Goal: Task Accomplishment & Management: Manage account settings

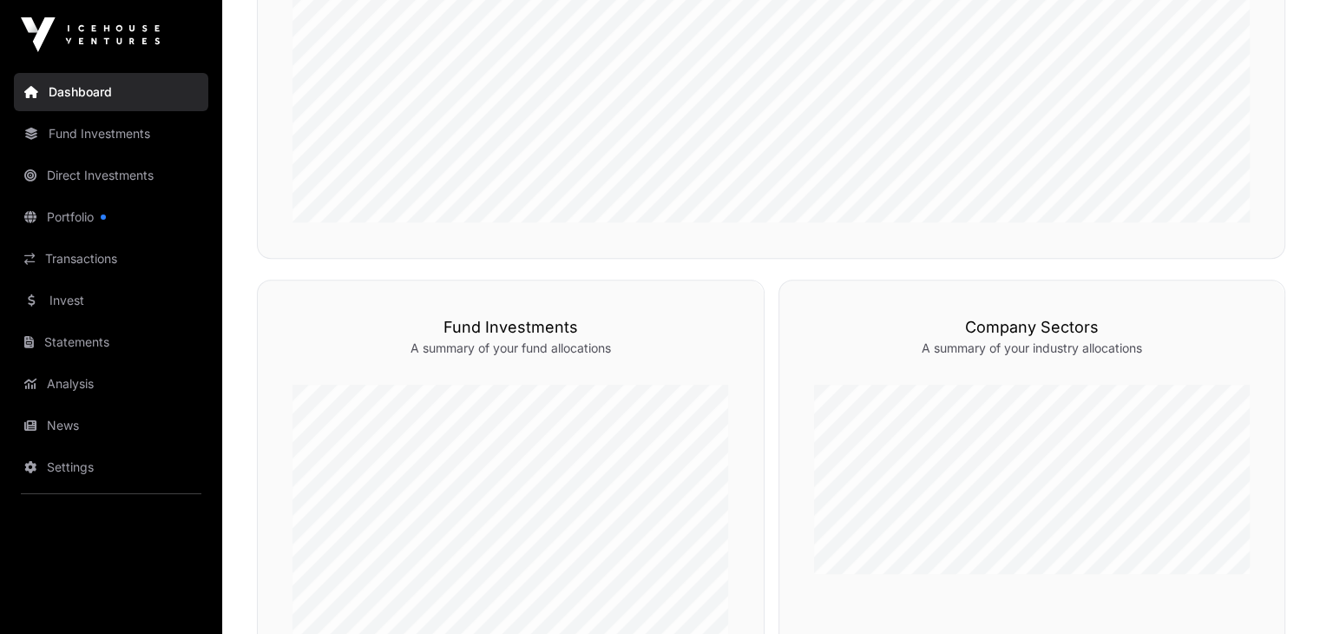
scroll to position [694, 0]
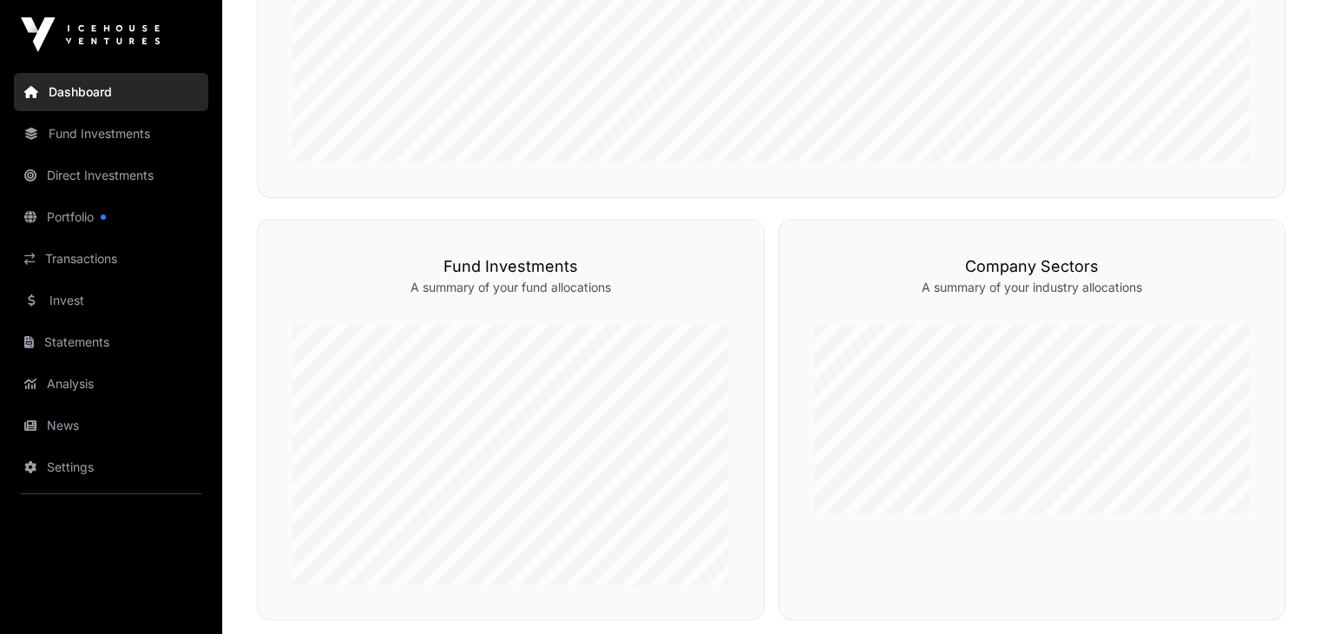
click at [95, 174] on link "Direct Investments" at bounding box center [111, 175] width 194 height 38
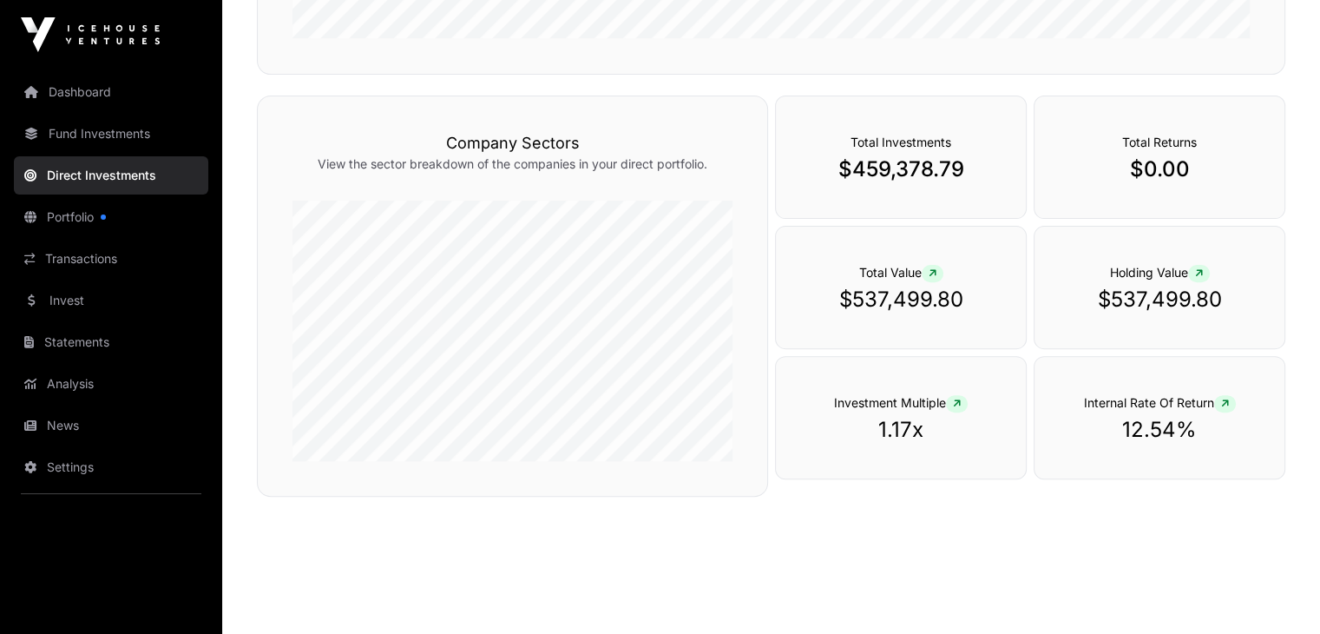
scroll to position [562, 0]
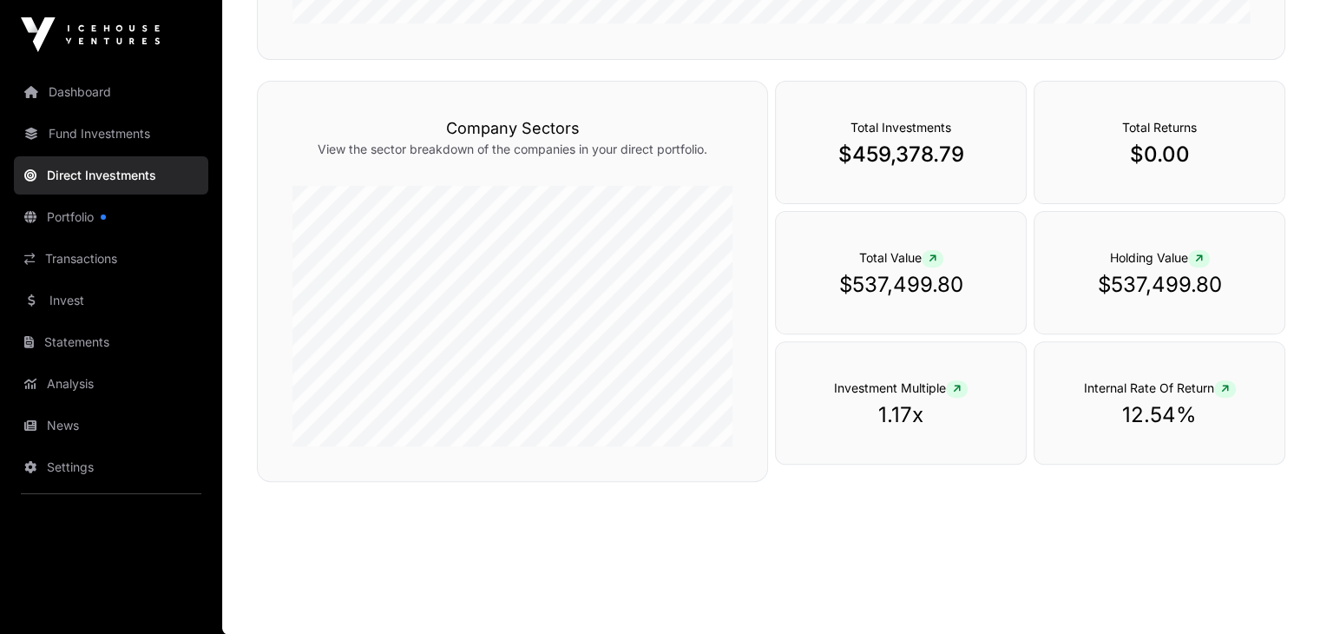
click at [52, 462] on link "Settings" at bounding box center [111, 467] width 194 height 38
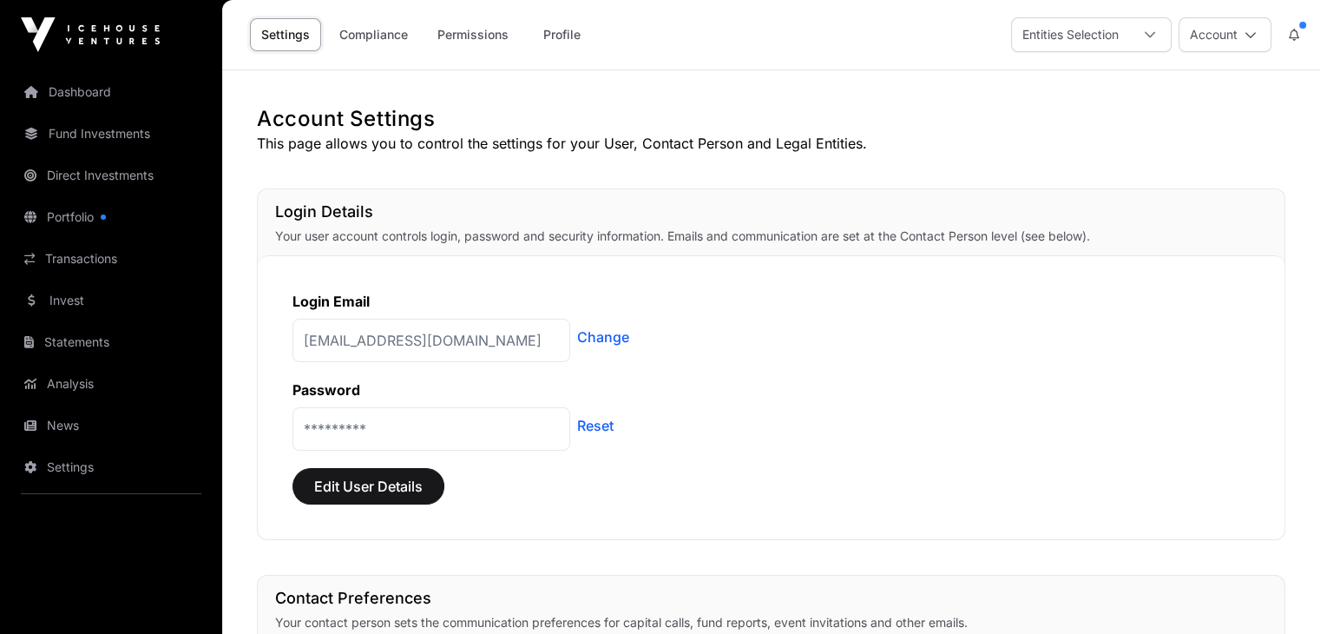
click at [99, 93] on link "Dashboard" at bounding box center [111, 92] width 194 height 38
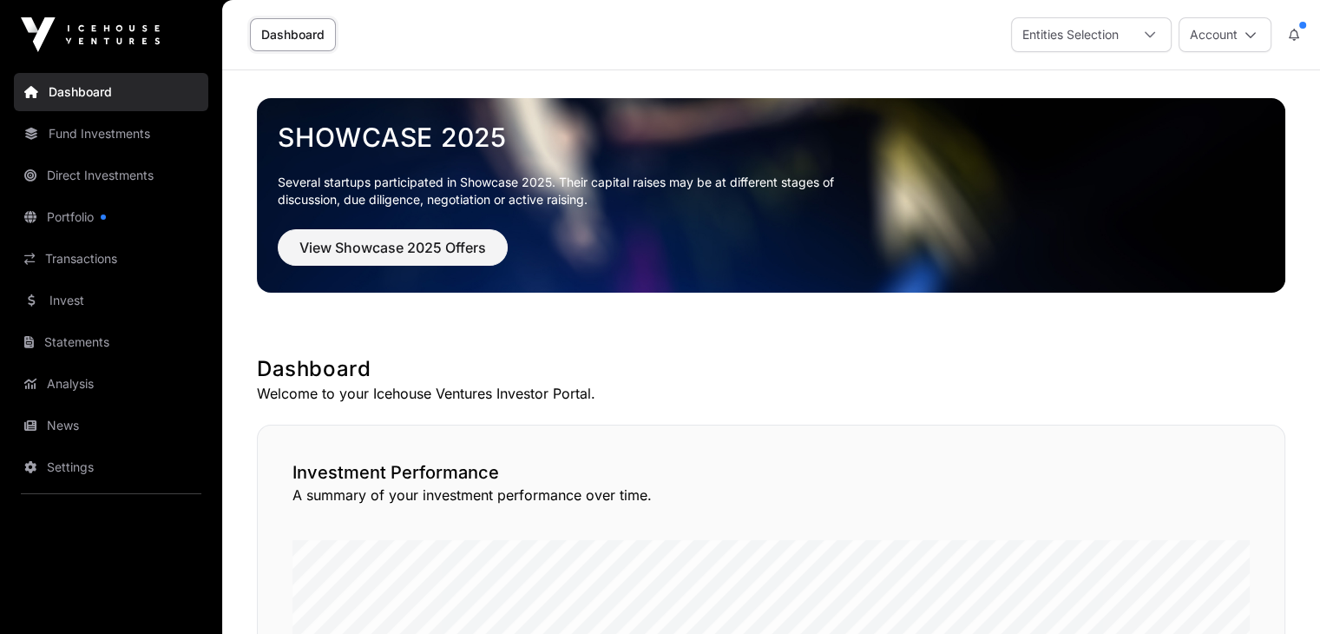
click at [1247, 32] on icon at bounding box center [1251, 35] width 12 height 12
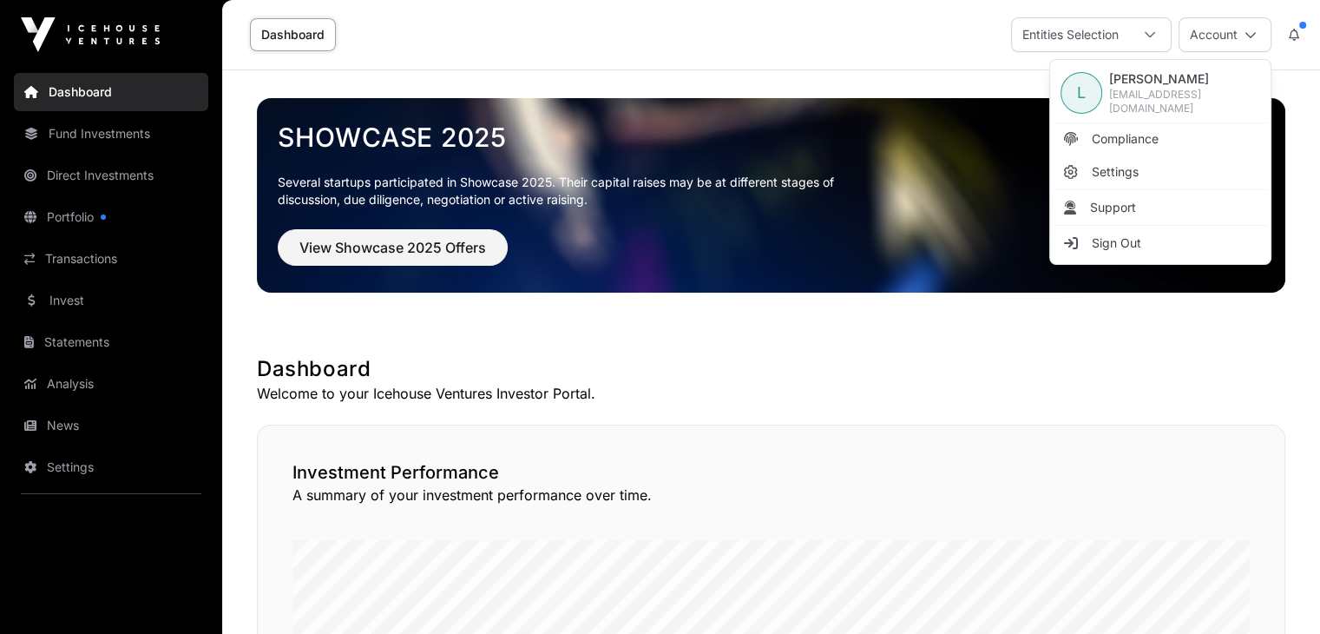
click at [1118, 240] on span "Sign Out" at bounding box center [1116, 242] width 49 height 17
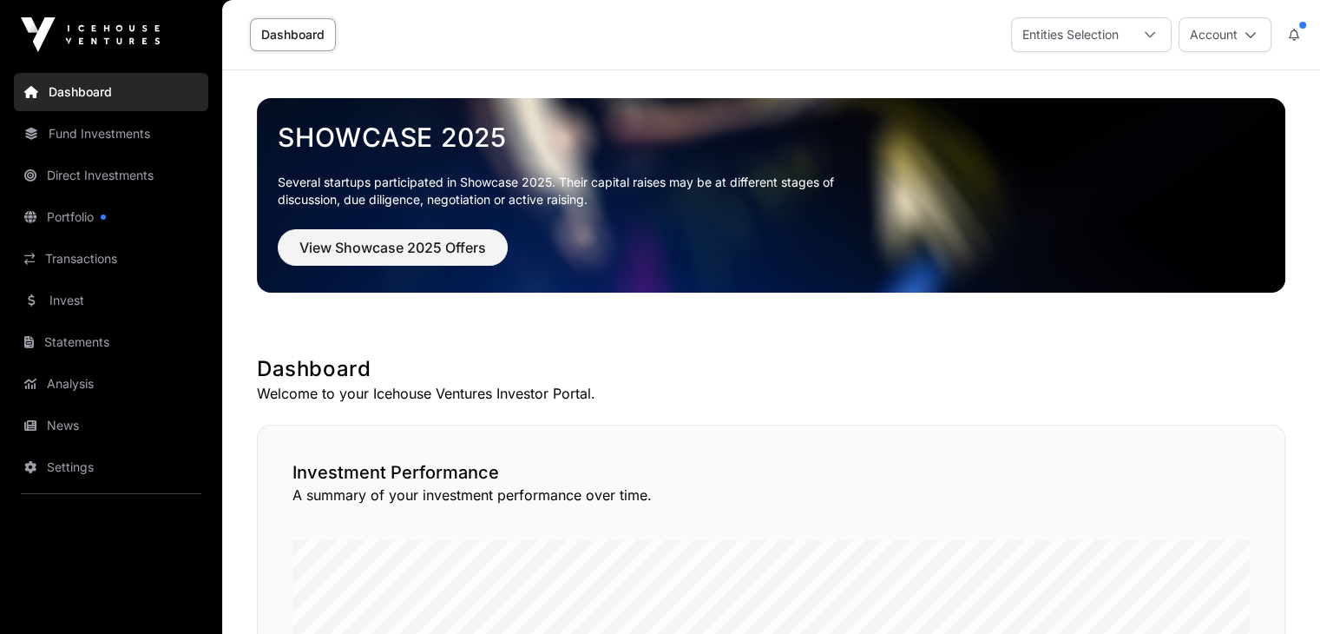
click at [60, 206] on link "Portfolio" at bounding box center [111, 217] width 194 height 38
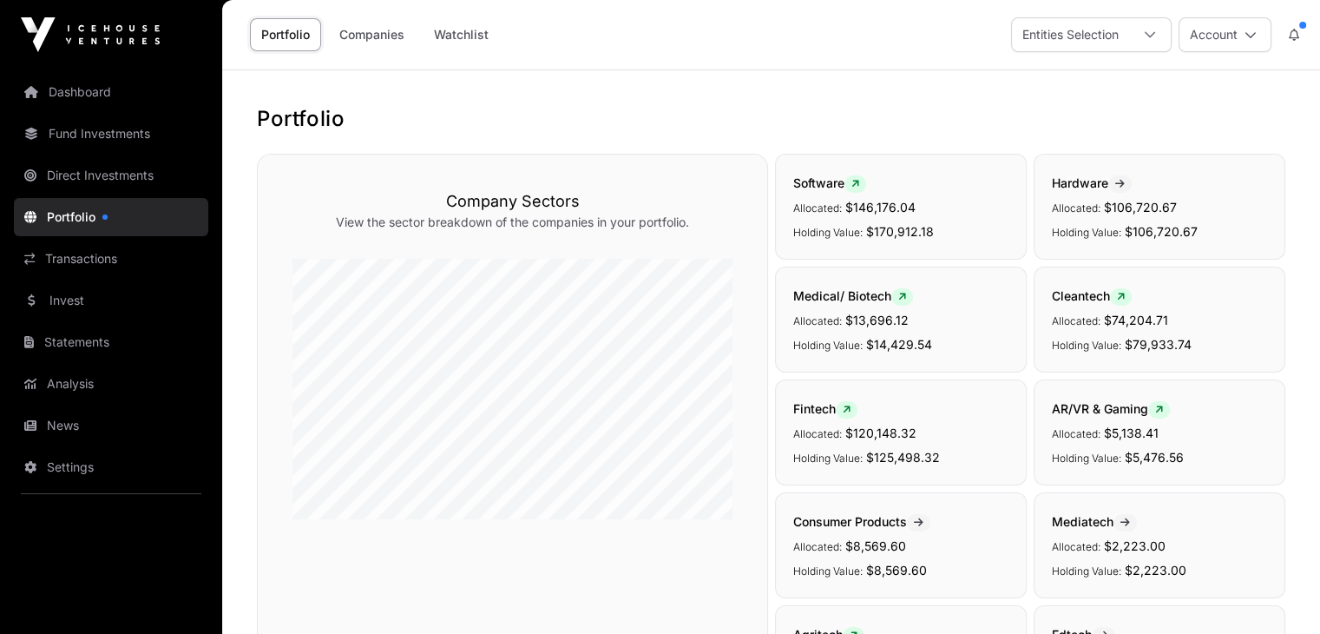
click at [60, 467] on link "Settings" at bounding box center [111, 467] width 194 height 38
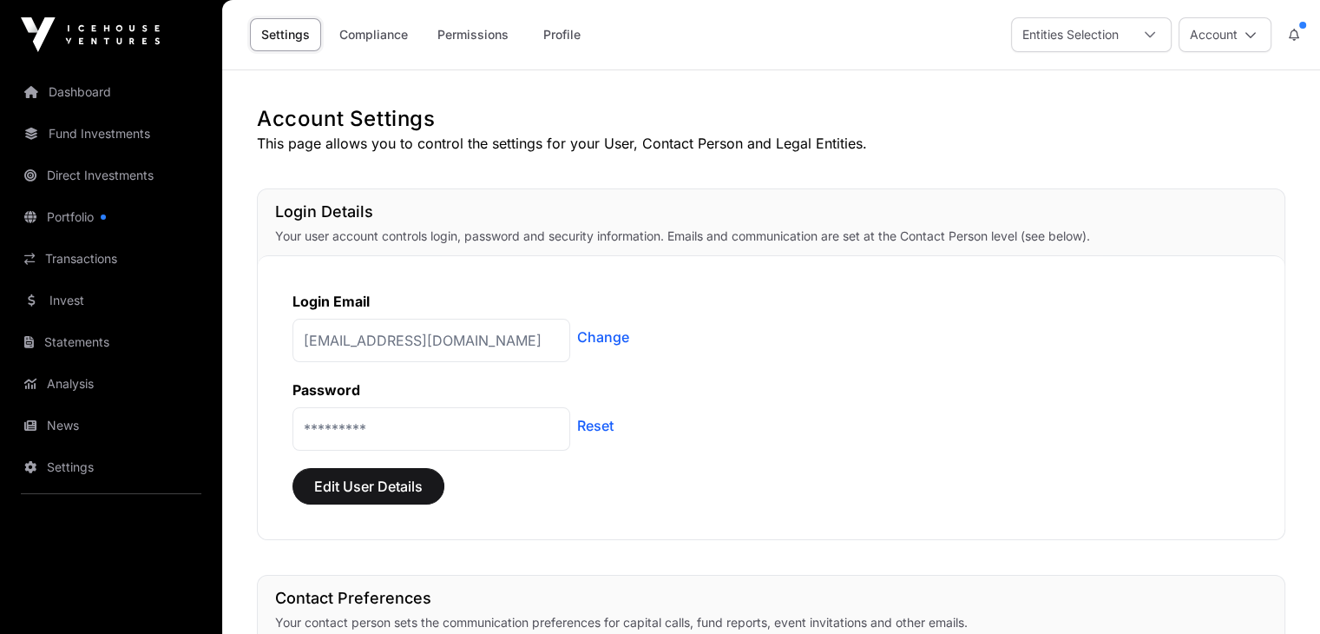
click at [1202, 34] on button "Account" at bounding box center [1225, 34] width 93 height 35
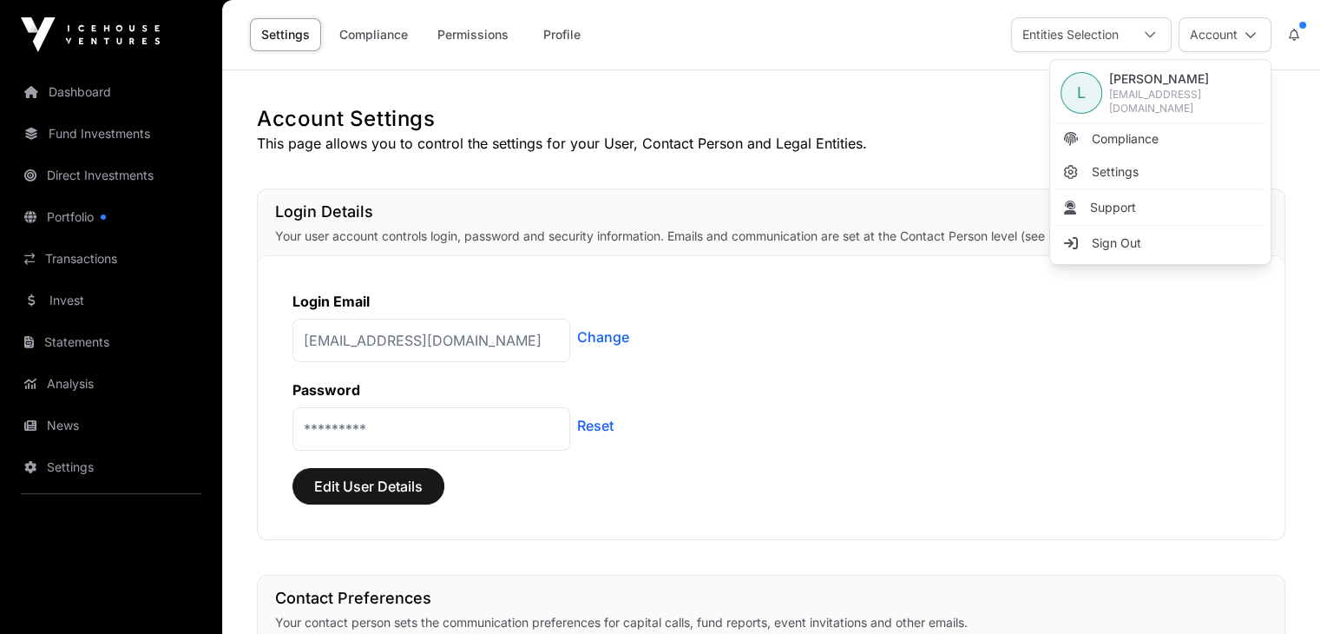
click at [1122, 235] on span "Sign Out" at bounding box center [1116, 242] width 49 height 17
